Goal: Information Seeking & Learning: Learn about a topic

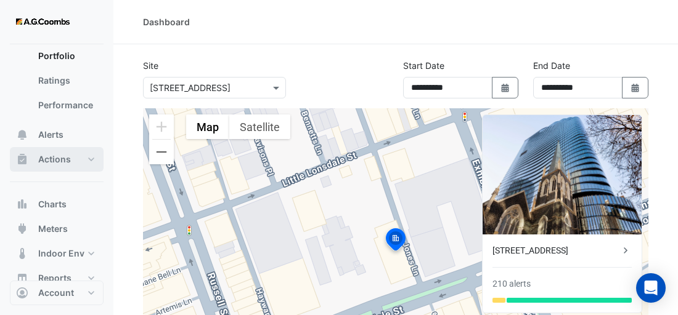
scroll to position [59, 0]
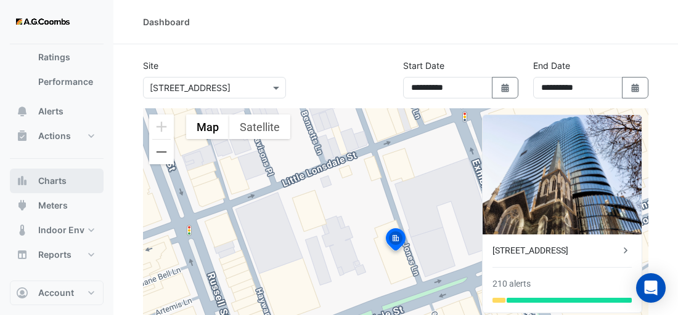
click at [55, 178] on span "Charts" at bounding box center [52, 181] width 28 height 12
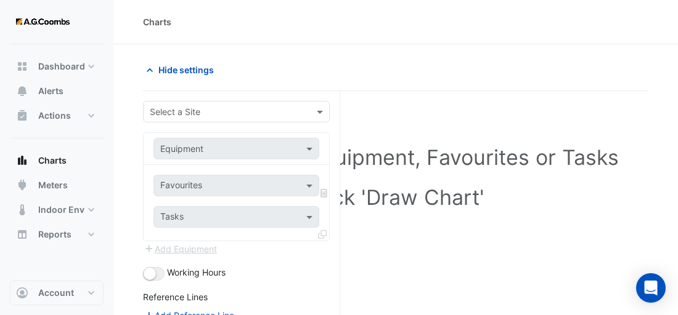
click at [213, 111] on input "text" at bounding box center [224, 112] width 148 height 13
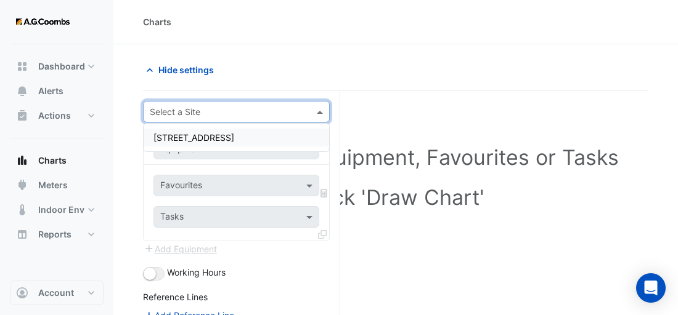
click at [222, 138] on span "[STREET_ADDRESS]" at bounding box center [193, 137] width 81 height 10
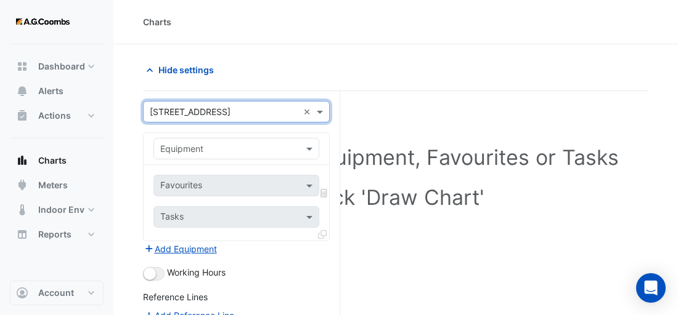
click at [221, 147] on input "text" at bounding box center [224, 149] width 128 height 13
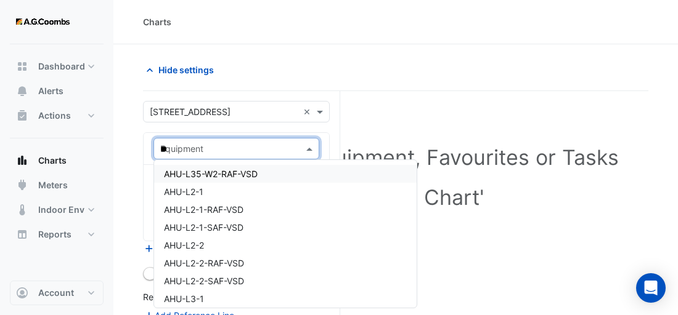
type input "***"
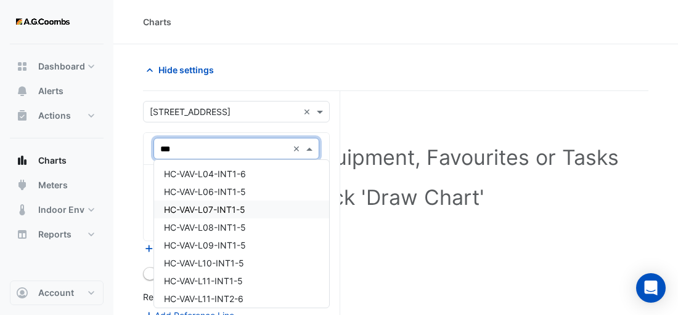
click at [246, 211] on div "HC-VAV-L07-INT1-5" at bounding box center [241, 210] width 175 height 18
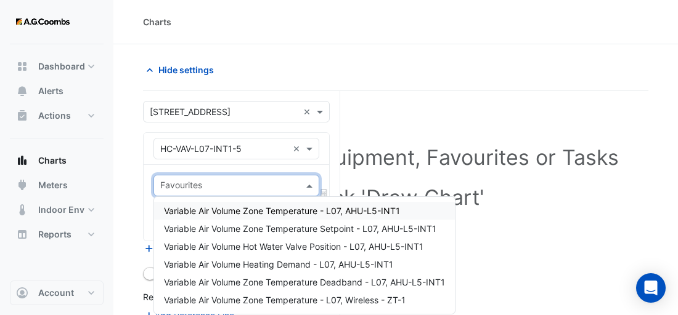
click at [239, 185] on input "text" at bounding box center [229, 187] width 138 height 13
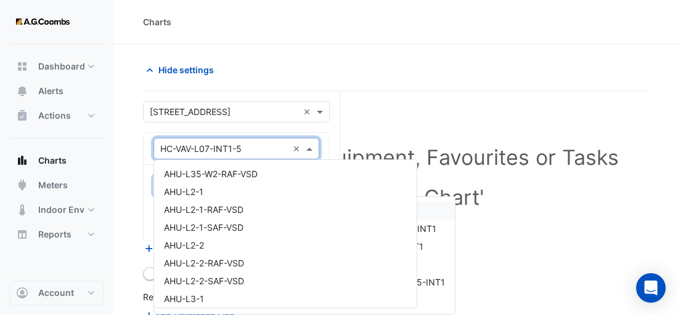
click at [221, 145] on input "text" at bounding box center [224, 149] width 128 height 13
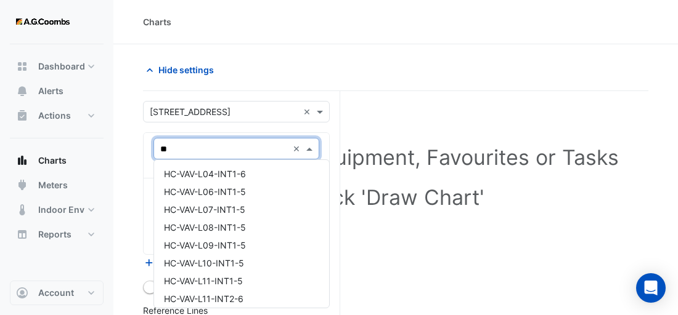
type input "***"
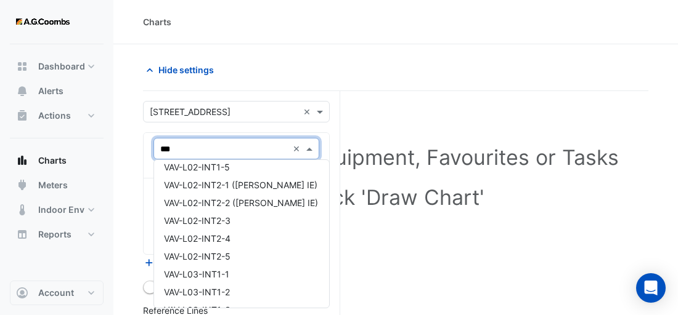
scroll to position [1109, 0]
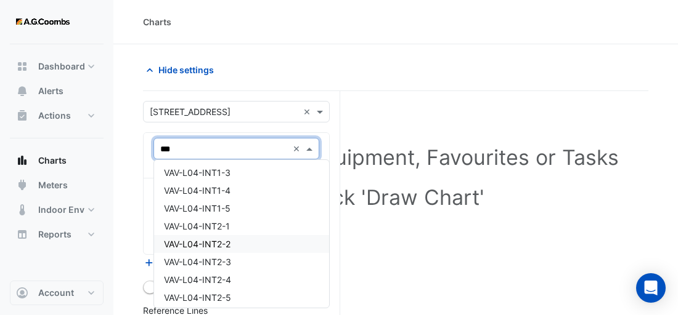
click at [246, 235] on div "VAV-L04-INT2-2" at bounding box center [241, 244] width 175 height 18
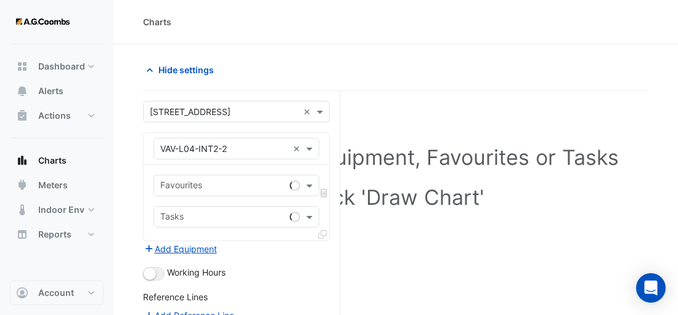
click at [246, 234] on div "Favourites Tasks" at bounding box center [236, 203] width 185 height 76
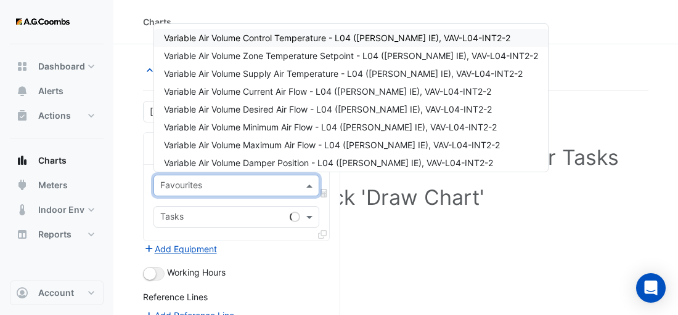
drag, startPoint x: 246, startPoint y: 234, endPoint x: 217, endPoint y: 179, distance: 61.7
click at [217, 181] on input "text" at bounding box center [229, 187] width 138 height 13
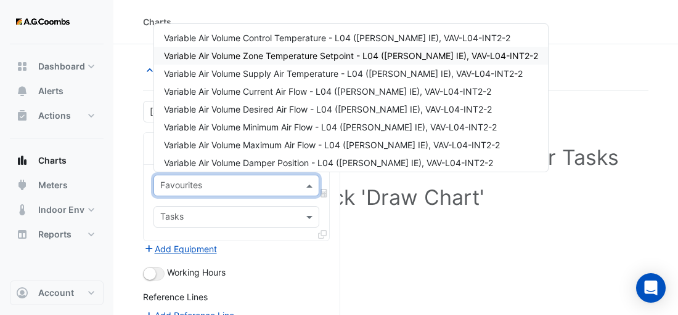
click at [325, 49] on div "Variable Air Volume Zone Temperature Setpoint - L04 ([PERSON_NAME] IE), VAV-L04…" at bounding box center [351, 56] width 394 height 18
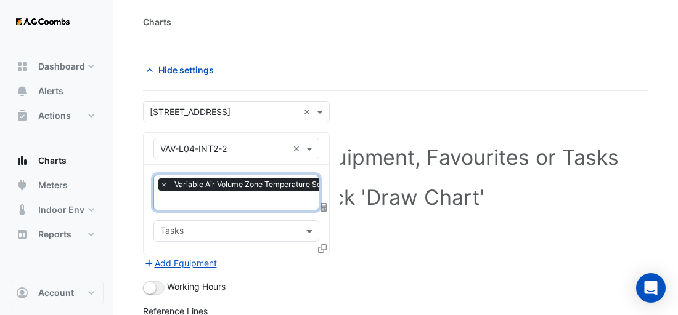
click at [237, 195] on input "text" at bounding box center [333, 201] width 346 height 13
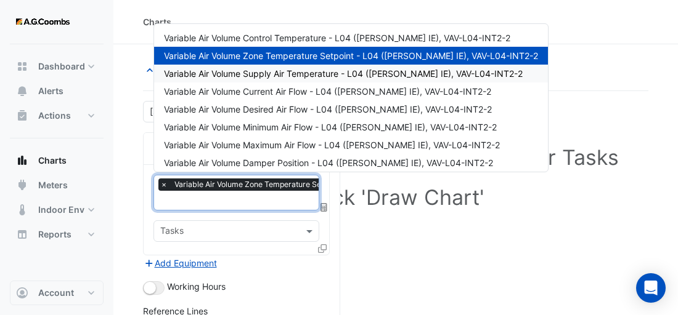
click at [240, 71] on span "Variable Air Volume Supply Air Temperature - L04 ([PERSON_NAME] IE), VAV-L04-IN…" at bounding box center [343, 73] width 359 height 10
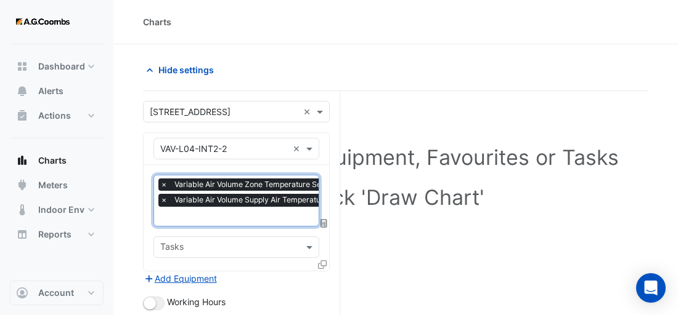
click at [388, 251] on div "Select a Site, Equipment, Favourites or Tasks Click 'Draw Chart'" at bounding box center [395, 180] width 490 height 148
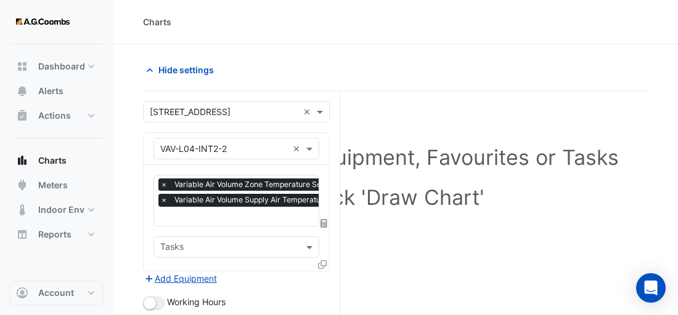
click at [160, 182] on span "×" at bounding box center [163, 185] width 11 height 12
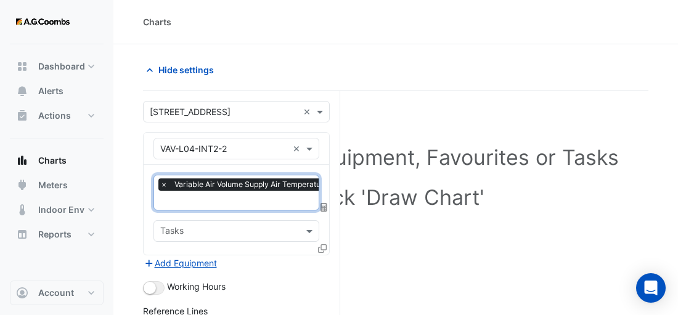
scroll to position [0, 6]
click at [159, 182] on span "×" at bounding box center [158, 185] width 11 height 12
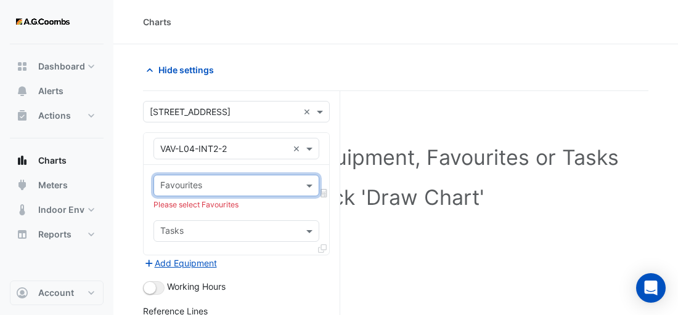
scroll to position [0, 0]
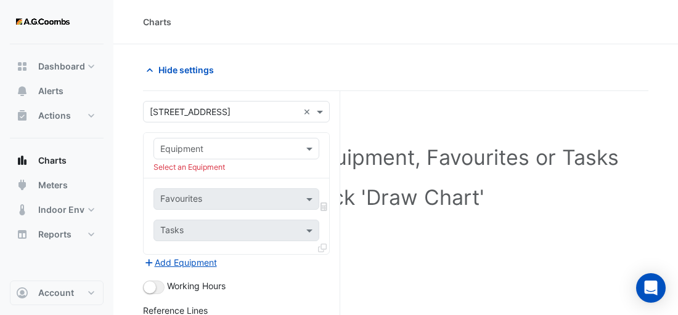
drag, startPoint x: 311, startPoint y: 272, endPoint x: 327, endPoint y: 250, distance: 27.2
click at [311, 272] on form "**********" at bounding box center [236, 298] width 187 height 395
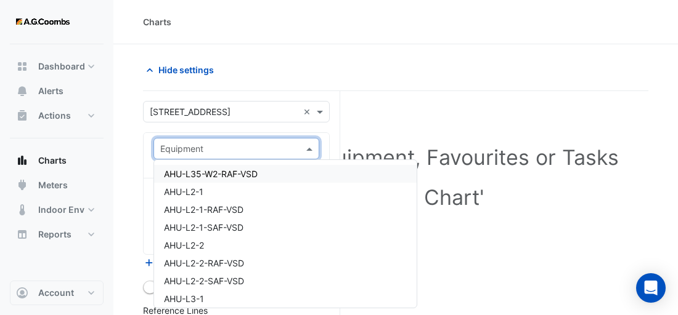
click at [235, 150] on input "text" at bounding box center [224, 149] width 128 height 13
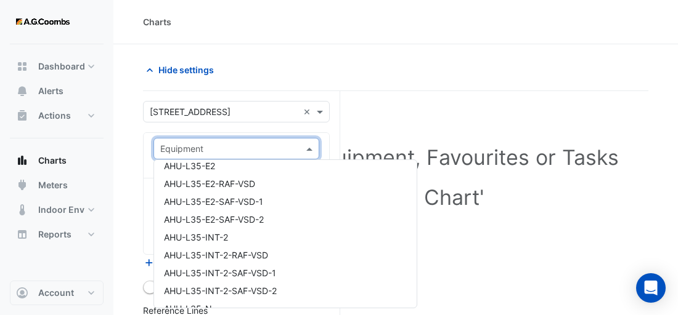
scroll to position [431, 0]
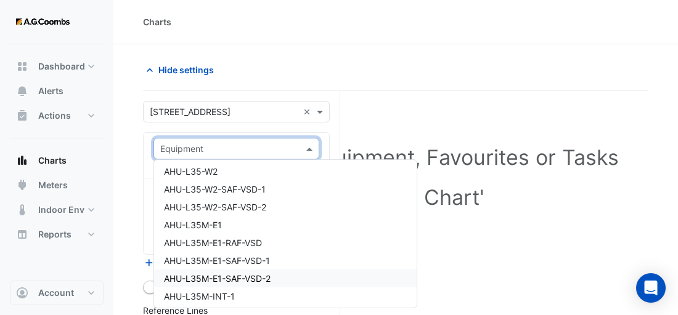
click at [265, 280] on span "AHU-L35M-E1-SAF-VSD-2" at bounding box center [217, 279] width 107 height 10
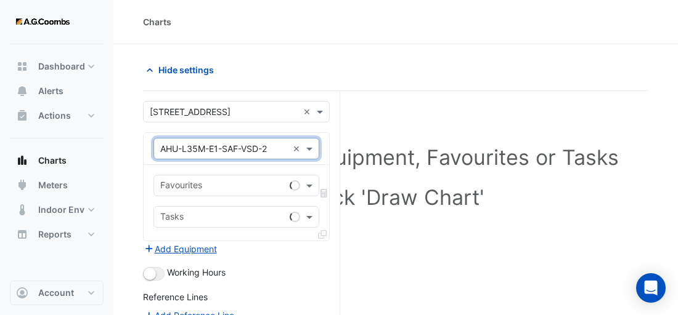
click at [222, 182] on input "text" at bounding box center [222, 187] width 124 height 13
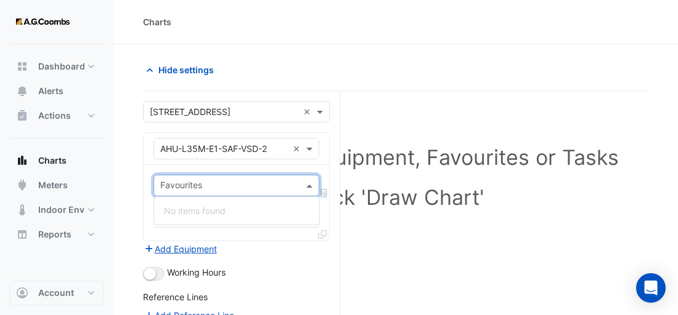
click at [253, 247] on div "Add Equipment" at bounding box center [236, 249] width 187 height 15
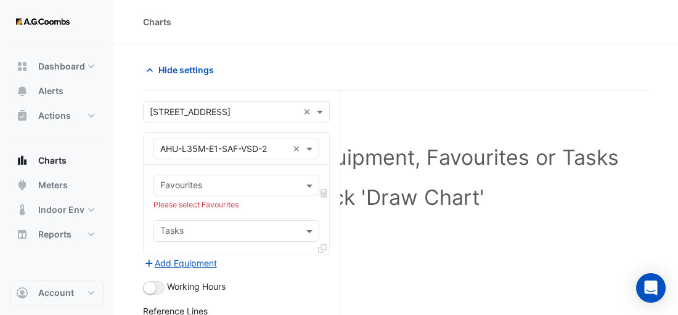
click at [248, 189] on input "text" at bounding box center [229, 187] width 138 height 13
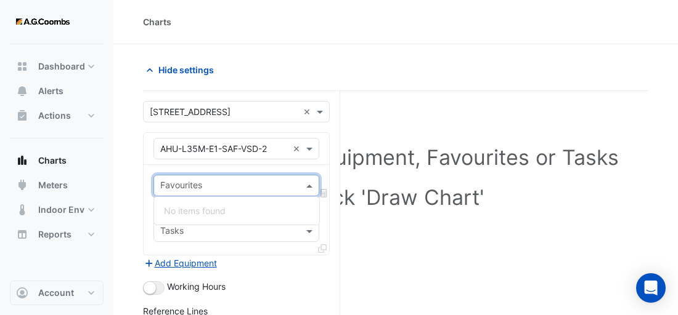
click at [227, 206] on div "No items found" at bounding box center [236, 211] width 165 height 18
click at [219, 149] on input "text" at bounding box center [224, 149] width 128 height 13
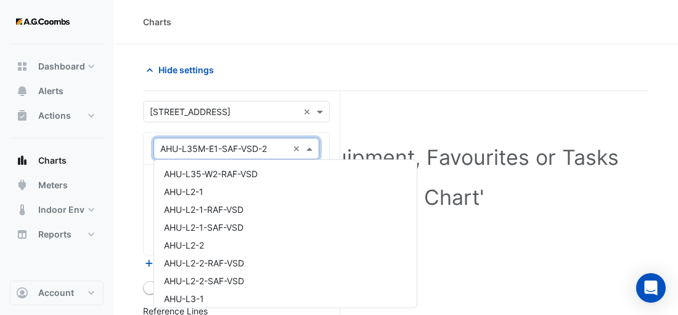
scroll to position [540, 0]
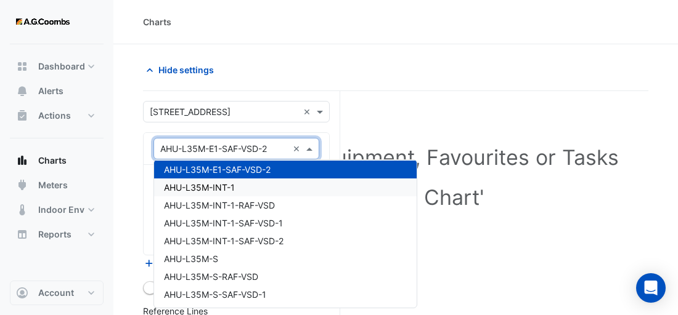
click at [222, 183] on span "AHU-L35M-INT-1" at bounding box center [199, 187] width 71 height 10
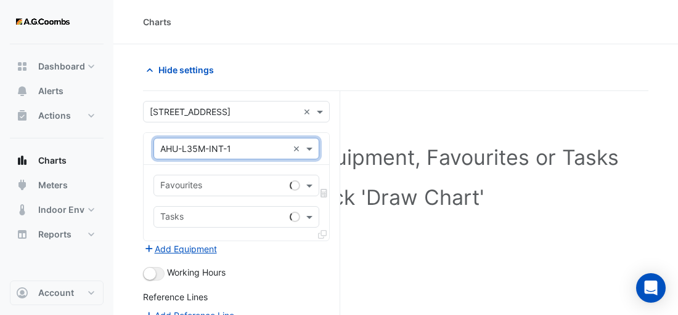
click at [224, 181] on input "text" at bounding box center [222, 187] width 124 height 13
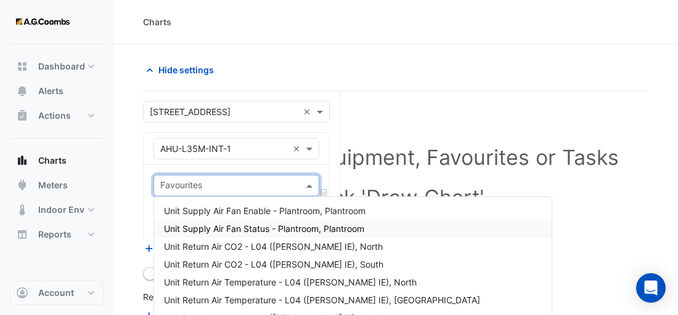
click at [248, 245] on span "Unit Return Air CO2 - L04 ([PERSON_NAME] IE), North" at bounding box center [273, 247] width 219 height 10
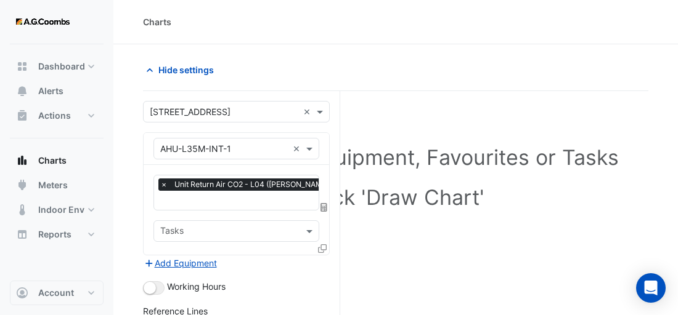
click at [160, 183] on span "×" at bounding box center [163, 185] width 11 height 12
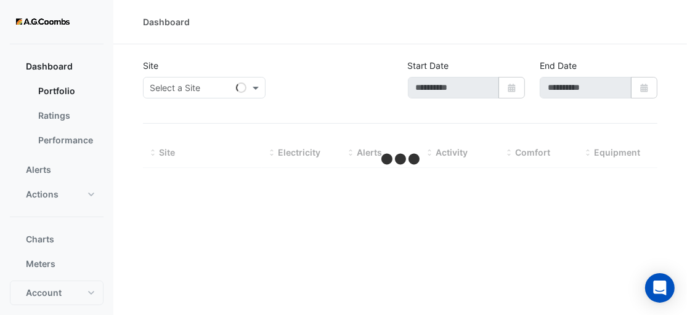
type input "**********"
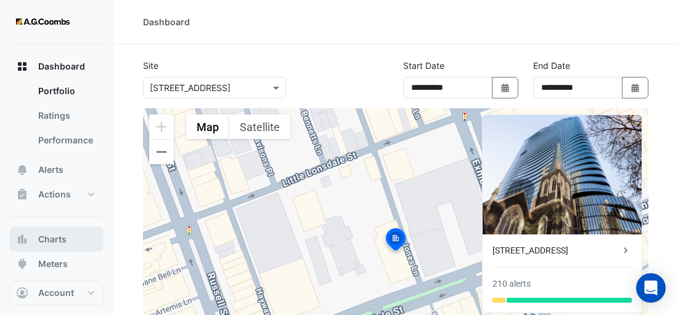
click at [71, 242] on button "Charts" at bounding box center [57, 239] width 94 height 25
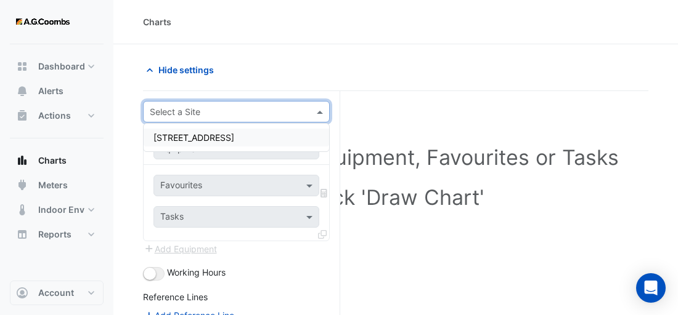
click at [238, 106] on input "text" at bounding box center [224, 112] width 148 height 13
click at [229, 145] on div "[STREET_ADDRESS]" at bounding box center [236, 138] width 185 height 18
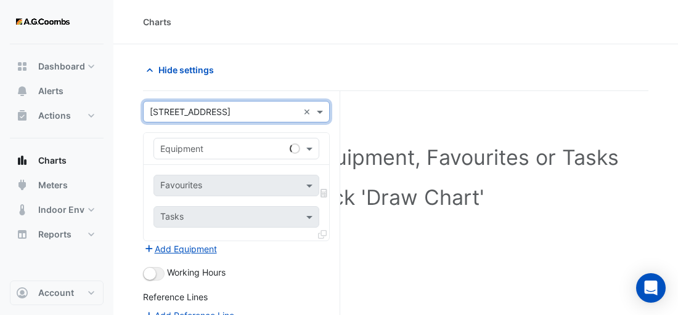
click at [198, 150] on input "text" at bounding box center [224, 149] width 128 height 13
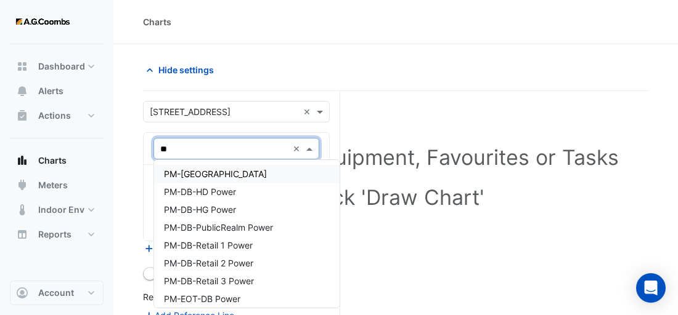
type input "***"
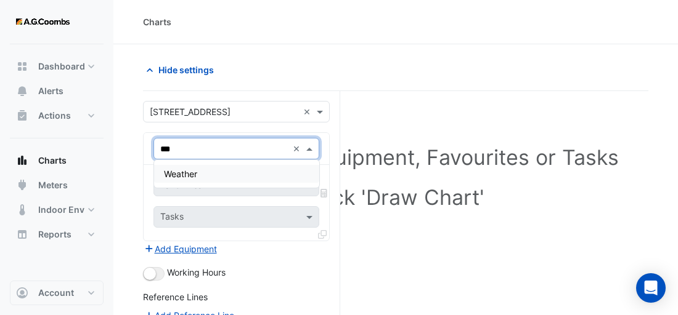
click at [198, 176] on div "Weather" at bounding box center [236, 174] width 165 height 18
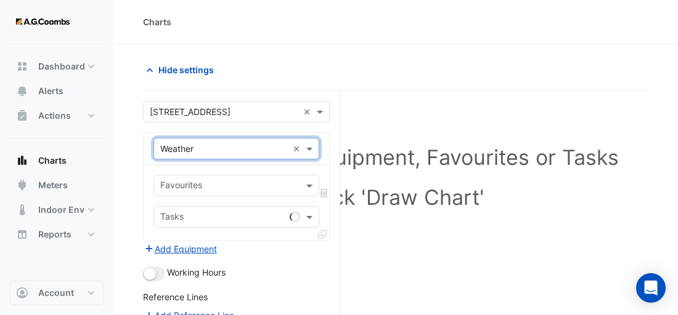
click at [213, 186] on input "text" at bounding box center [229, 187] width 138 height 13
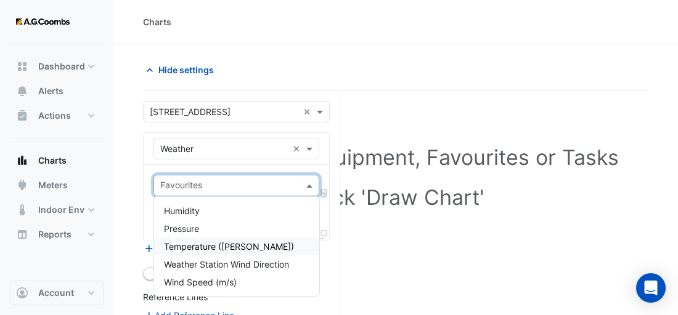
click at [211, 249] on span "Temperature (Celcius)" at bounding box center [229, 247] width 130 height 10
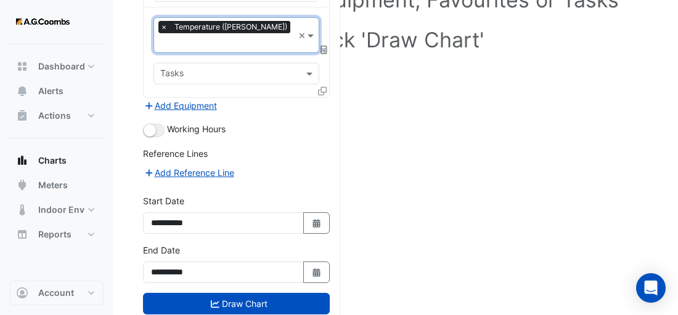
scroll to position [171, 0]
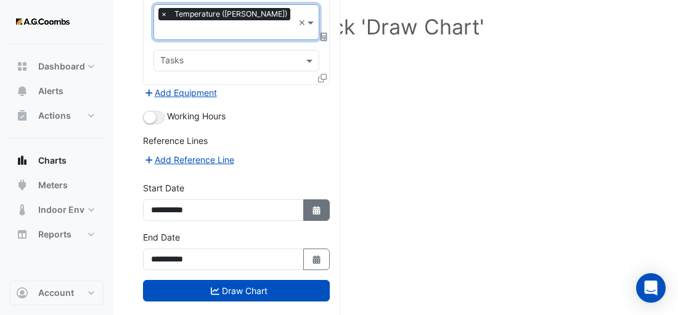
click at [311, 200] on button "Select Date" at bounding box center [316, 211] width 27 height 22
select select "*"
select select "****"
